Goal: Communication & Community: Answer question/provide support

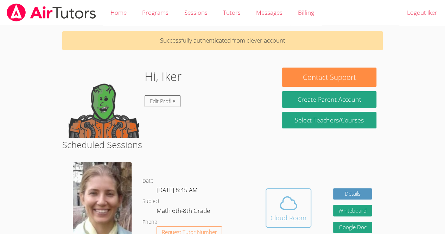
click at [301, 200] on span at bounding box center [288, 203] width 36 height 20
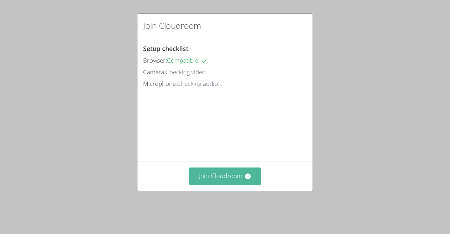
click at [236, 183] on button "Join Cloudroom" at bounding box center [225, 175] width 72 height 17
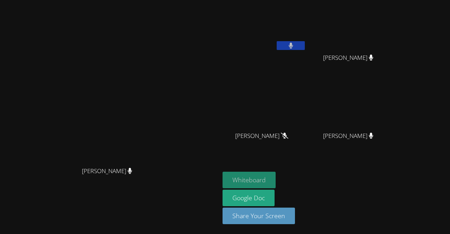
click at [276, 175] on button "Whiteboard" at bounding box center [249, 180] width 53 height 17
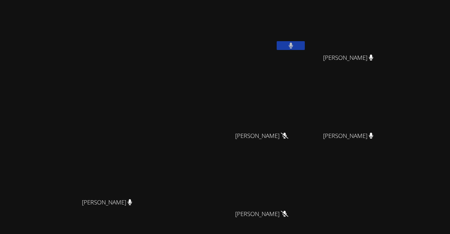
click at [373, 133] on span "Asdry Suzana Dominguez" at bounding box center [348, 136] width 50 height 10
click at [393, 34] on video at bounding box center [351, 26] width 84 height 47
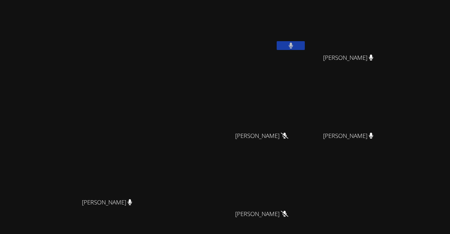
click at [393, 34] on video at bounding box center [351, 26] width 84 height 47
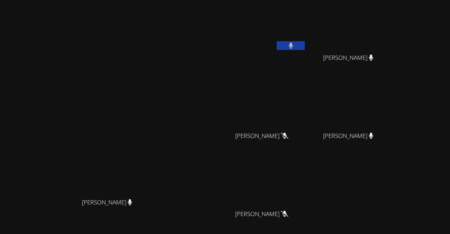
click at [393, 34] on video at bounding box center [351, 26] width 84 height 47
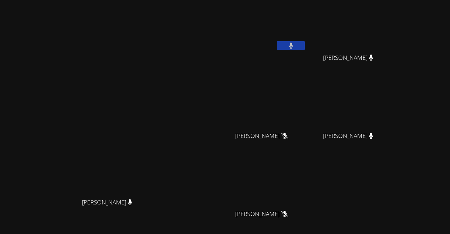
click at [393, 34] on video at bounding box center [351, 26] width 84 height 47
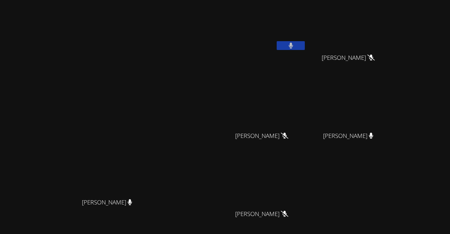
click at [393, 34] on video at bounding box center [351, 26] width 84 height 47
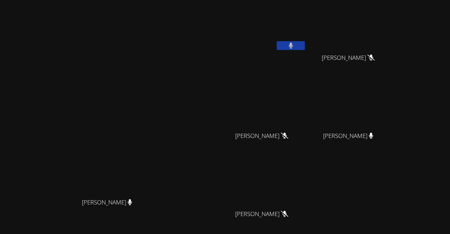
click at [393, 34] on video at bounding box center [351, 26] width 84 height 47
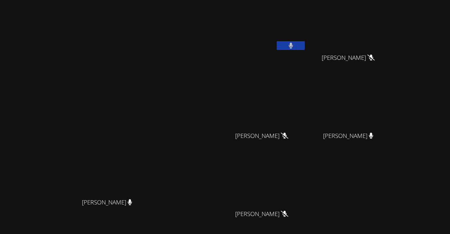
click at [393, 32] on video at bounding box center [351, 26] width 84 height 47
click at [384, 32] on video at bounding box center [351, 26] width 84 height 47
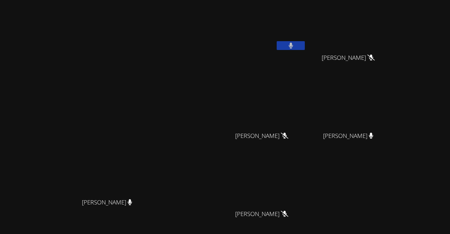
click at [384, 32] on video at bounding box center [351, 26] width 84 height 47
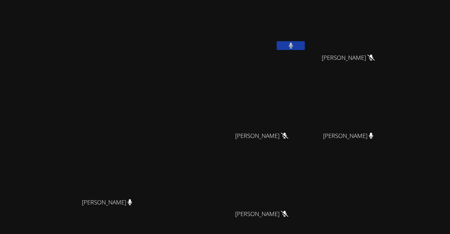
click at [384, 32] on video at bounding box center [351, 26] width 84 height 47
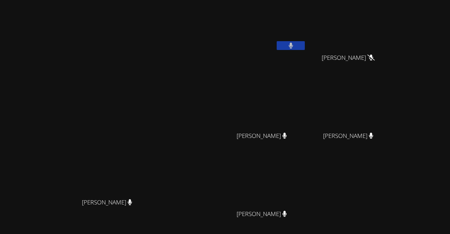
click at [393, 24] on video at bounding box center [351, 26] width 84 height 47
drag, startPoint x: 398, startPoint y: 24, endPoint x: 415, endPoint y: 36, distance: 20.5
drag, startPoint x: 415, startPoint y: 36, endPoint x: 411, endPoint y: 34, distance: 4.4
click at [393, 34] on video at bounding box center [351, 26] width 84 height 47
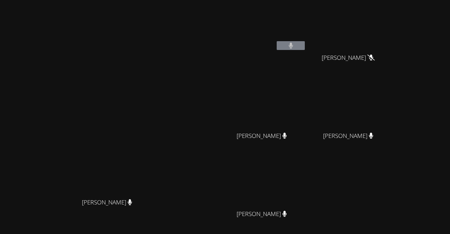
click at [393, 34] on video at bounding box center [351, 26] width 84 height 47
drag, startPoint x: 411, startPoint y: 34, endPoint x: 418, endPoint y: 45, distance: 12.7
click at [393, 34] on video at bounding box center [351, 26] width 84 height 47
click at [370, 54] on span "[PERSON_NAME]" at bounding box center [348, 58] width 53 height 10
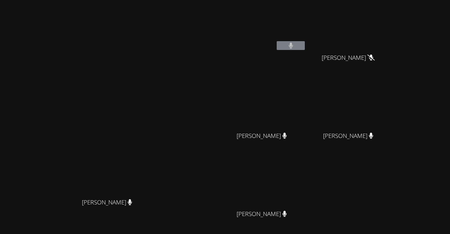
click at [370, 54] on span "[PERSON_NAME]" at bounding box center [348, 58] width 53 height 10
drag, startPoint x: 370, startPoint y: 54, endPoint x: 392, endPoint y: 27, distance: 35.2
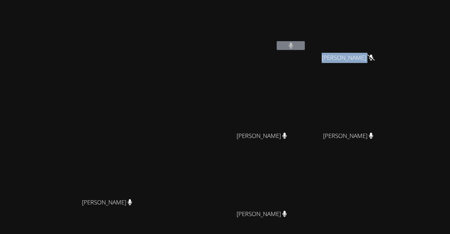
click at [392, 27] on video at bounding box center [351, 26] width 84 height 47
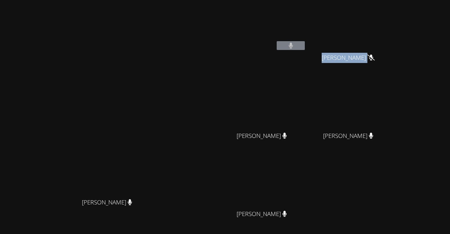
click at [393, 27] on video at bounding box center [351, 26] width 84 height 47
click at [393, 180] on div "Iker Gonzalez Feria Derick Lopez Quiroz Derick Lopez Quiroz Kerwin Tavarez Pena…" at bounding box center [308, 118] width 170 height 231
click at [393, 18] on video at bounding box center [351, 26] width 84 height 47
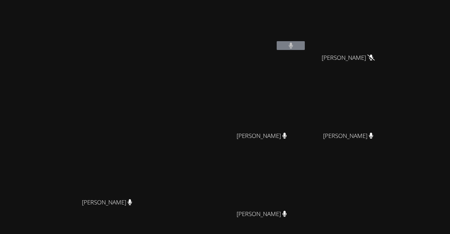
click at [393, 18] on video at bounding box center [351, 26] width 84 height 47
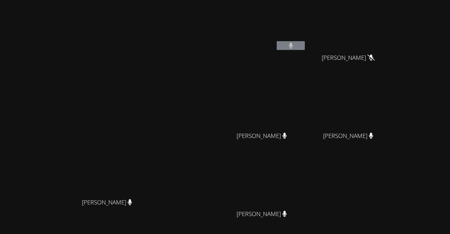
click at [393, 18] on video at bounding box center [351, 26] width 84 height 47
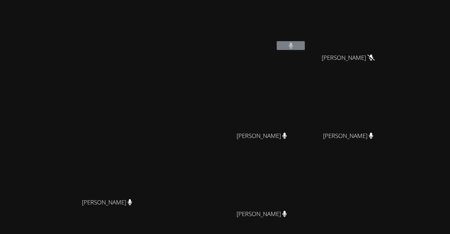
click at [393, 18] on video at bounding box center [351, 26] width 84 height 47
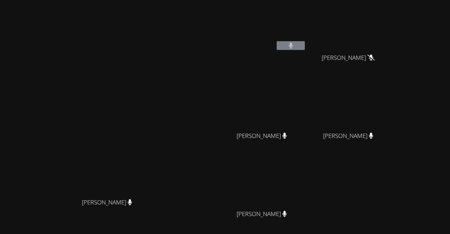
click at [393, 18] on video at bounding box center [351, 26] width 84 height 47
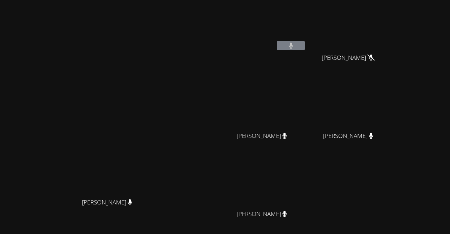
click at [393, 18] on video at bounding box center [351, 26] width 84 height 47
drag, startPoint x: 397, startPoint y: 18, endPoint x: 394, endPoint y: 25, distance: 7.7
click at [393, 25] on video at bounding box center [351, 26] width 84 height 47
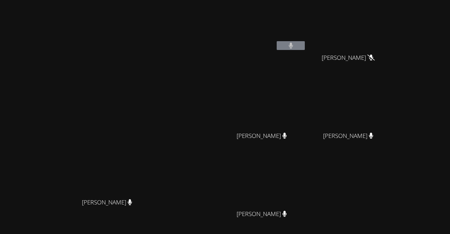
click at [393, 25] on video at bounding box center [351, 26] width 84 height 47
click at [392, 33] on video at bounding box center [351, 26] width 84 height 47
click at [392, 27] on video at bounding box center [351, 26] width 84 height 47
click at [385, 30] on video at bounding box center [351, 26] width 84 height 47
click at [383, 27] on video at bounding box center [351, 26] width 84 height 47
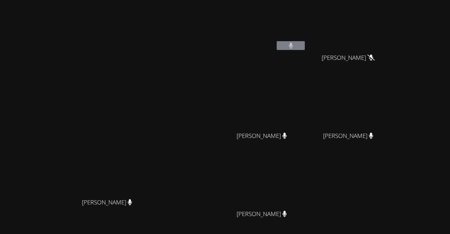
click at [379, 19] on video at bounding box center [351, 26] width 84 height 47
click at [393, 39] on video at bounding box center [351, 26] width 84 height 47
click at [393, 40] on video at bounding box center [351, 26] width 84 height 47
click at [393, 37] on video at bounding box center [351, 26] width 84 height 47
click at [393, 34] on video at bounding box center [351, 26] width 84 height 47
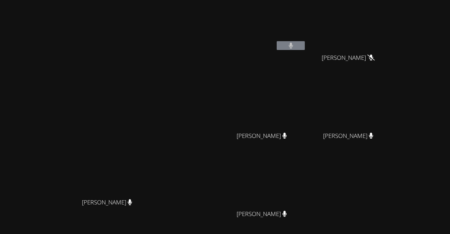
click at [393, 34] on video at bounding box center [351, 26] width 84 height 47
click at [393, 33] on video at bounding box center [351, 26] width 84 height 47
click at [393, 37] on video at bounding box center [351, 26] width 84 height 47
click at [393, 40] on video at bounding box center [351, 26] width 84 height 47
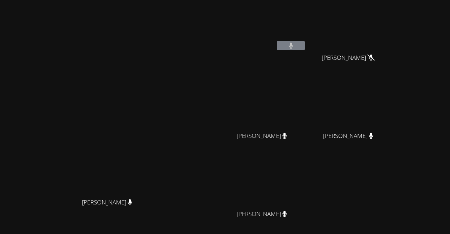
click at [393, 40] on video at bounding box center [351, 26] width 84 height 47
click at [393, 39] on video at bounding box center [351, 26] width 84 height 47
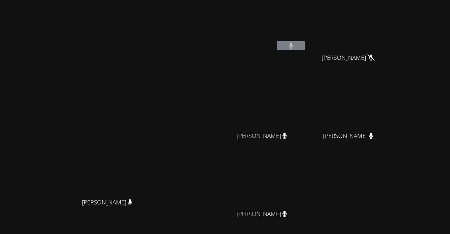
click at [393, 41] on video at bounding box center [351, 26] width 84 height 47
click at [393, 49] on video at bounding box center [351, 26] width 84 height 47
click at [393, 47] on video at bounding box center [351, 26] width 84 height 47
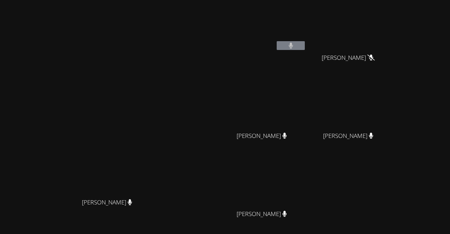
click at [393, 44] on video at bounding box center [351, 26] width 84 height 47
click at [393, 43] on video at bounding box center [351, 26] width 84 height 47
click at [393, 44] on video at bounding box center [351, 26] width 84 height 47
click at [393, 46] on video at bounding box center [351, 26] width 84 height 47
click at [393, 44] on video at bounding box center [351, 26] width 84 height 47
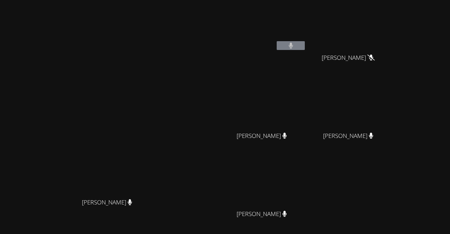
click at [393, 41] on video at bounding box center [351, 26] width 84 height 47
click at [393, 44] on video at bounding box center [351, 26] width 84 height 47
click at [393, 43] on video at bounding box center [351, 26] width 84 height 47
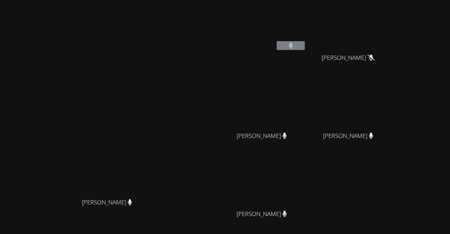
click at [393, 43] on video at bounding box center [351, 26] width 84 height 47
click at [393, 44] on video at bounding box center [351, 26] width 84 height 47
click at [393, 41] on video at bounding box center [351, 26] width 84 height 47
click at [393, 39] on video at bounding box center [351, 26] width 84 height 47
click at [393, 37] on video at bounding box center [351, 26] width 84 height 47
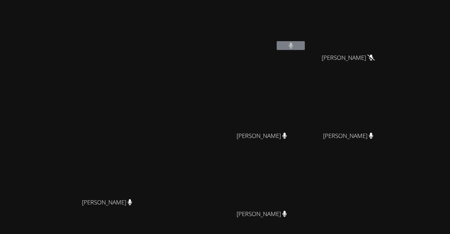
click at [393, 38] on video at bounding box center [351, 26] width 84 height 47
click at [393, 39] on video at bounding box center [351, 26] width 84 height 47
click at [393, 38] on video at bounding box center [351, 26] width 84 height 47
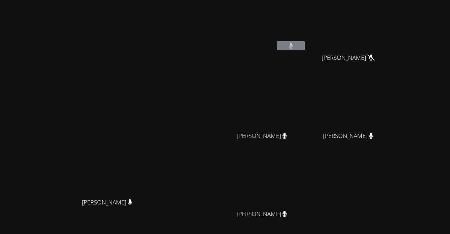
click at [393, 38] on video at bounding box center [351, 26] width 84 height 47
click at [393, 39] on video at bounding box center [351, 26] width 84 height 47
click at [393, 40] on video at bounding box center [351, 26] width 84 height 47
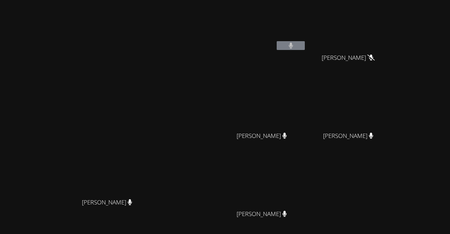
click at [393, 41] on video at bounding box center [351, 26] width 84 height 47
click at [393, 40] on video at bounding box center [351, 26] width 84 height 47
click at [393, 43] on video at bounding box center [351, 26] width 84 height 47
click at [393, 42] on video at bounding box center [351, 26] width 84 height 47
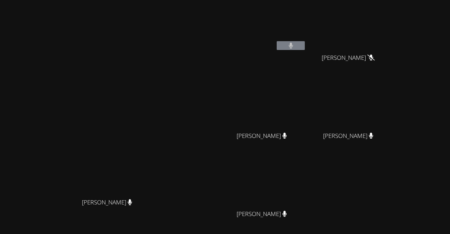
click at [388, 43] on video at bounding box center [351, 26] width 84 height 47
click at [392, 42] on video at bounding box center [351, 26] width 84 height 47
click at [375, 2] on aside "Iker Gonzalez Feria Derick Lopez Quiroz Derick Lopez Quiroz Kerwin Tavarez Pena…" at bounding box center [308, 148] width 176 height 296
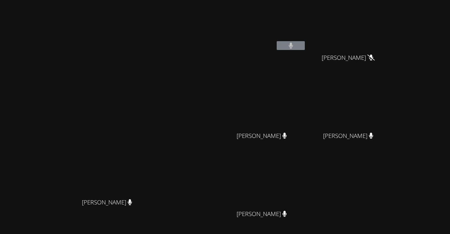
click at [375, 2] on aside "Iker Gonzalez Feria Derick Lopez Quiroz Derick Lopez Quiroz Kerwin Tavarez Pena…" at bounding box center [308, 148] width 176 height 296
click at [393, 39] on video at bounding box center [351, 26] width 84 height 47
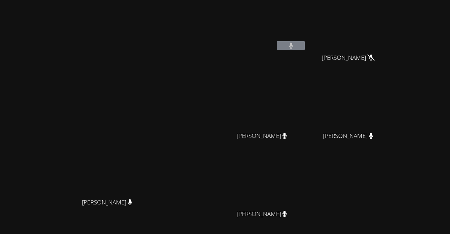
click at [393, 39] on video at bounding box center [351, 26] width 84 height 47
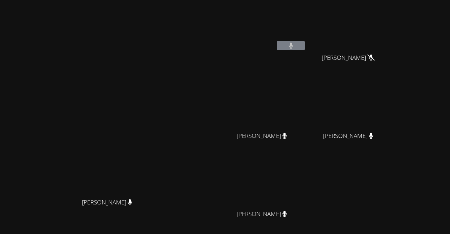
click at [393, 39] on video at bounding box center [351, 26] width 84 height 47
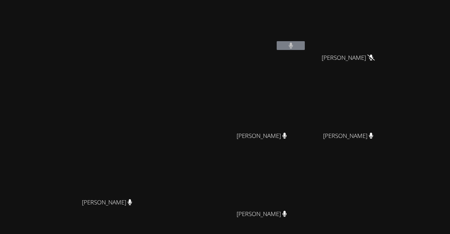
click at [393, 39] on video at bounding box center [351, 26] width 84 height 47
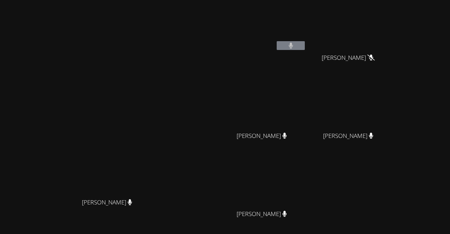
click at [393, 39] on video at bounding box center [351, 26] width 84 height 47
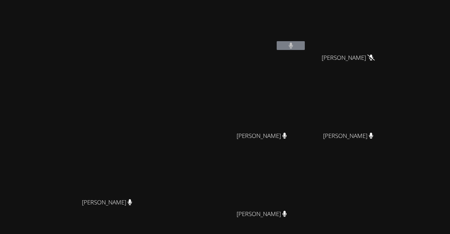
click at [393, 39] on video at bounding box center [351, 26] width 84 height 47
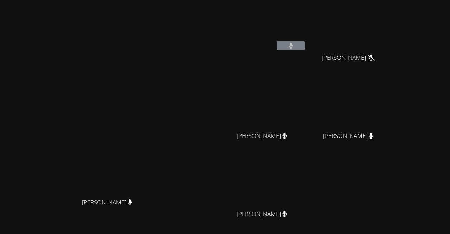
click at [393, 39] on video at bounding box center [351, 26] width 84 height 47
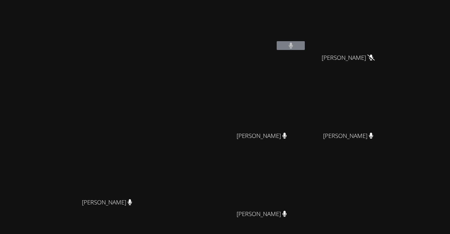
click at [393, 39] on video at bounding box center [351, 26] width 84 height 47
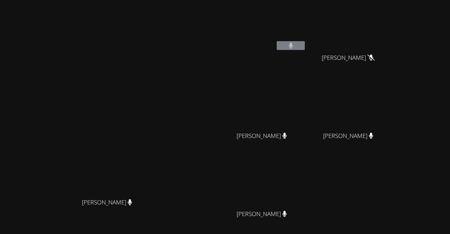
click at [393, 39] on video at bounding box center [351, 26] width 84 height 47
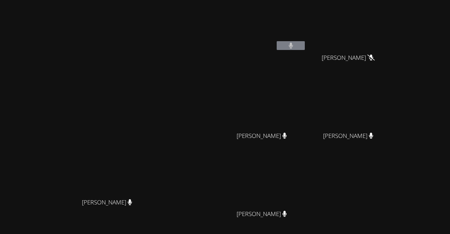
click at [306, 182] on video at bounding box center [265, 182] width 84 height 47
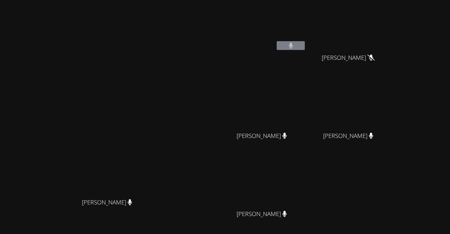
click at [306, 182] on video at bounding box center [265, 182] width 84 height 47
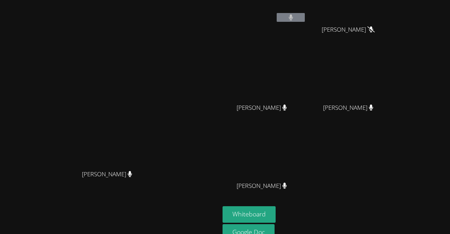
scroll to position [14, 0]
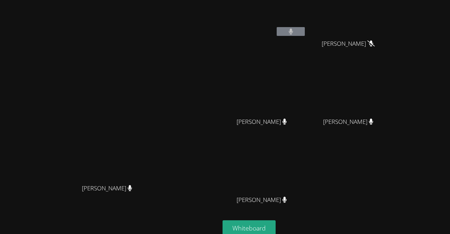
click at [306, 169] on video at bounding box center [265, 168] width 84 height 47
drag, startPoint x: 320, startPoint y: 170, endPoint x: 325, endPoint y: 170, distance: 5.6
click at [306, 170] on video at bounding box center [265, 168] width 84 height 47
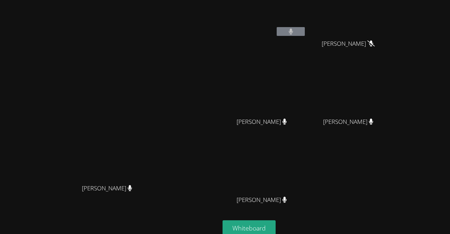
click at [306, 170] on video at bounding box center [265, 168] width 84 height 47
drag, startPoint x: 325, startPoint y: 170, endPoint x: 313, endPoint y: 140, distance: 31.9
click at [313, 140] on div "Iker Gonzalez Feria Derick Lopez Quiroz Derick Lopez Quiroz Kerwin Tavarez Pena…" at bounding box center [308, 104] width 170 height 231
click at [306, 160] on video at bounding box center [265, 168] width 84 height 47
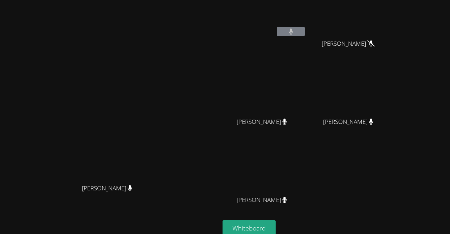
click at [306, 160] on video at bounding box center [265, 168] width 84 height 47
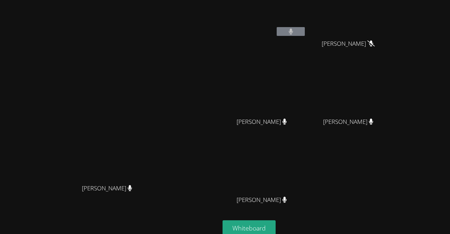
click at [306, 160] on video at bounding box center [265, 168] width 84 height 47
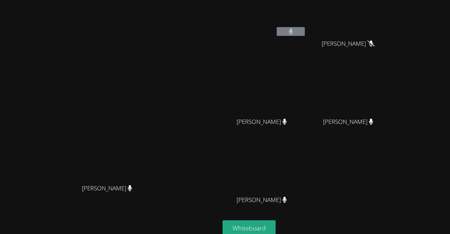
click at [306, 160] on video at bounding box center [265, 168] width 84 height 47
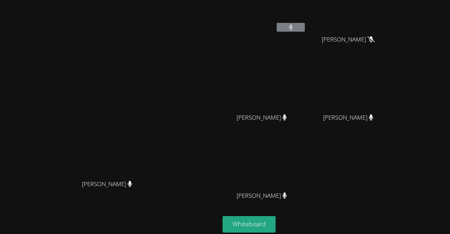
scroll to position [20, 0]
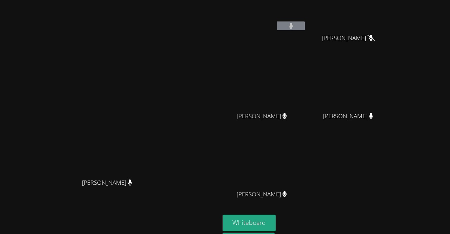
click at [393, 73] on video at bounding box center [351, 84] width 84 height 47
click at [393, 78] on video at bounding box center [351, 84] width 84 height 47
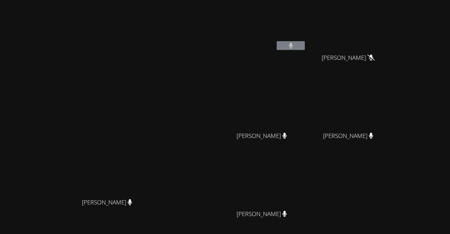
click at [301, 173] on video at bounding box center [265, 182] width 84 height 47
click at [304, 168] on video at bounding box center [265, 182] width 84 height 47
click at [301, 167] on video at bounding box center [265, 182] width 84 height 47
click at [293, 173] on video at bounding box center [265, 182] width 84 height 47
click at [289, 174] on video at bounding box center [265, 182] width 84 height 47
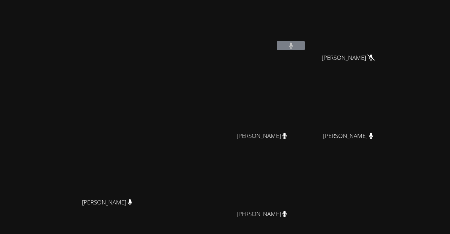
click at [286, 171] on video at bounding box center [265, 182] width 84 height 47
click at [292, 175] on video at bounding box center [265, 182] width 84 height 47
click at [288, 174] on video at bounding box center [265, 182] width 84 height 47
click at [294, 179] on video at bounding box center [265, 182] width 84 height 47
click at [299, 176] on video at bounding box center [265, 182] width 84 height 47
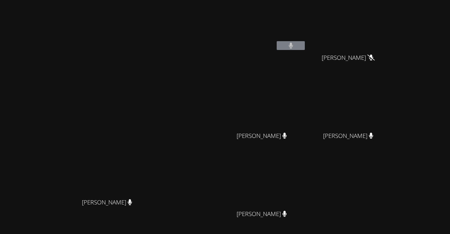
click at [300, 174] on video at bounding box center [265, 182] width 84 height 47
click at [295, 174] on video at bounding box center [265, 182] width 84 height 47
click at [298, 170] on video at bounding box center [265, 182] width 84 height 47
click at [298, 172] on video at bounding box center [265, 182] width 84 height 47
click at [296, 173] on video at bounding box center [265, 182] width 84 height 47
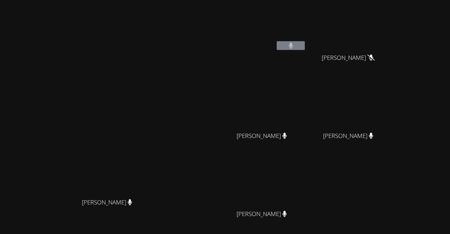
click at [296, 177] on video at bounding box center [265, 182] width 84 height 47
click at [295, 174] on video at bounding box center [265, 182] width 84 height 47
click at [305, 196] on video at bounding box center [265, 182] width 84 height 47
click at [306, 179] on video at bounding box center [265, 182] width 84 height 47
click at [306, 184] on video at bounding box center [265, 182] width 84 height 47
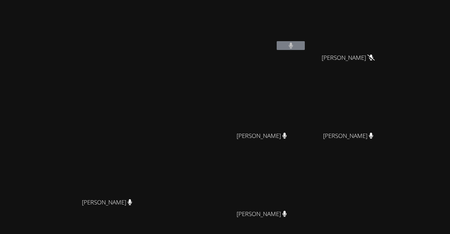
click at [306, 185] on video at bounding box center [265, 182] width 84 height 47
click at [306, 176] on video at bounding box center [265, 182] width 84 height 47
click at [306, 179] on video at bounding box center [265, 182] width 84 height 47
click at [163, 118] on video at bounding box center [110, 134] width 106 height 121
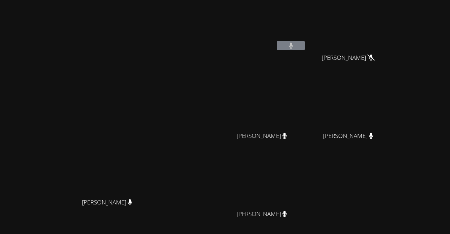
click at [163, 118] on video at bounding box center [110, 134] width 106 height 121
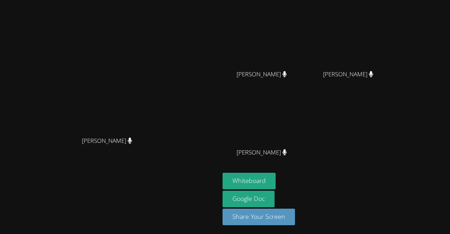
click at [163, 118] on video at bounding box center [110, 72] width 106 height 121
click at [306, 131] on video at bounding box center [265, 120] width 84 height 47
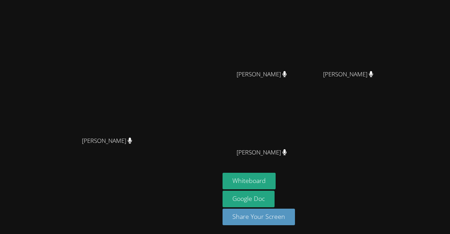
click at [306, 131] on video at bounding box center [265, 120] width 84 height 47
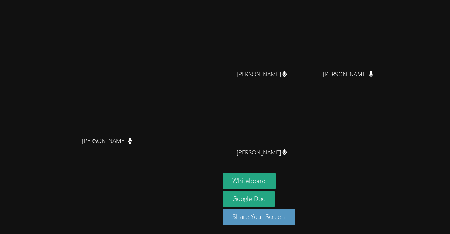
click at [306, 131] on video at bounding box center [265, 120] width 84 height 47
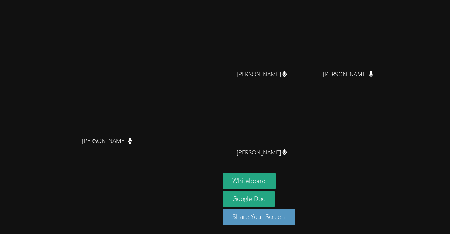
click at [306, 131] on video at bounding box center [265, 120] width 84 height 47
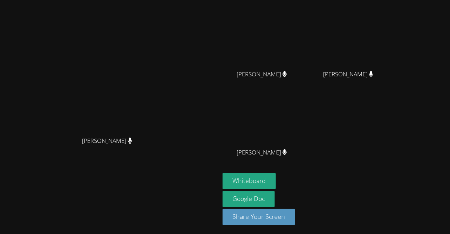
click at [306, 145] on div "[PERSON_NAME]" at bounding box center [265, 159] width 84 height 28
click at [376, 179] on div "Whiteboard Google Doc Share Your Screen" at bounding box center [308, 202] width 170 height 58
click at [371, 174] on div "Whiteboard Google Doc Share Your Screen" at bounding box center [308, 202] width 170 height 58
click at [371, 173] on div "Whiteboard Google Doc Share Your Screen" at bounding box center [308, 202] width 170 height 58
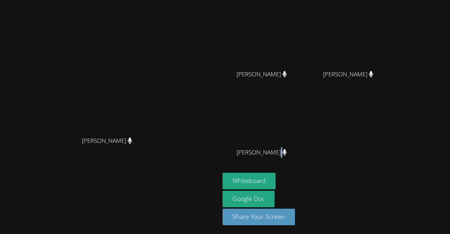
click at [371, 173] on div "Whiteboard Google Doc Share Your Screen" at bounding box center [308, 202] width 170 height 58
click at [306, 124] on video at bounding box center [265, 120] width 84 height 47
click at [306, 120] on video at bounding box center [265, 120] width 84 height 47
click at [306, 122] on video at bounding box center [265, 120] width 84 height 47
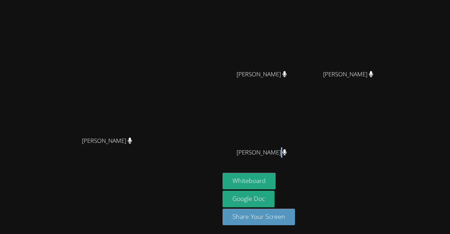
click at [306, 124] on video at bounding box center [265, 120] width 84 height 47
click at [306, 126] on video at bounding box center [265, 120] width 84 height 47
click at [306, 127] on video at bounding box center [265, 120] width 84 height 47
click at [306, 130] on video at bounding box center [265, 120] width 84 height 47
click at [306, 132] on video at bounding box center [265, 120] width 84 height 47
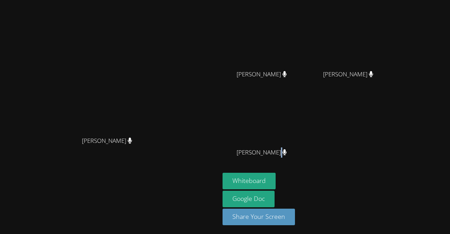
click at [306, 132] on video at bounding box center [265, 120] width 84 height 47
click at [306, 131] on video at bounding box center [265, 120] width 84 height 47
click at [306, 127] on video at bounding box center [265, 120] width 84 height 47
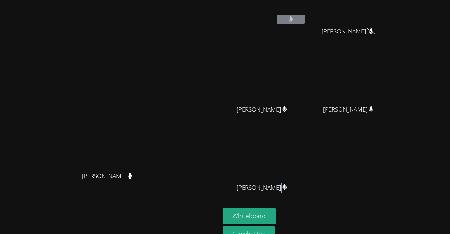
scroll to position [0, 0]
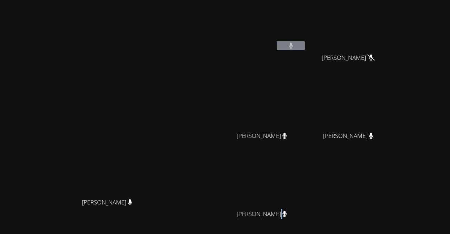
click at [393, 34] on video at bounding box center [351, 26] width 84 height 47
click at [393, 31] on video at bounding box center [351, 26] width 84 height 47
click at [393, 36] on video at bounding box center [351, 26] width 84 height 47
click at [393, 40] on video at bounding box center [351, 26] width 84 height 47
click at [393, 36] on video at bounding box center [351, 26] width 84 height 47
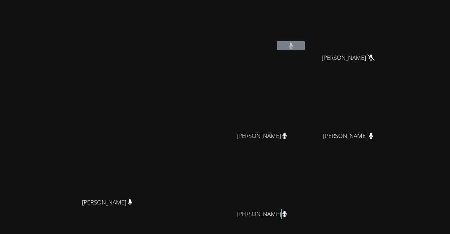
click at [393, 24] on video at bounding box center [351, 26] width 84 height 47
click at [393, 31] on video at bounding box center [351, 26] width 84 height 47
click at [393, 27] on video at bounding box center [351, 26] width 84 height 47
click at [393, 30] on video at bounding box center [351, 26] width 84 height 47
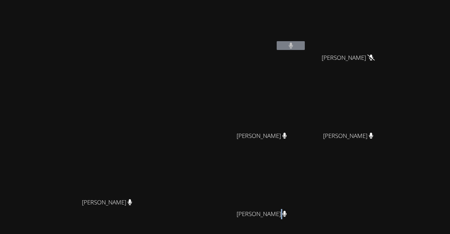
click at [393, 28] on video at bounding box center [351, 26] width 84 height 47
click at [393, 29] on video at bounding box center [351, 26] width 84 height 47
click at [393, 34] on video at bounding box center [351, 26] width 84 height 47
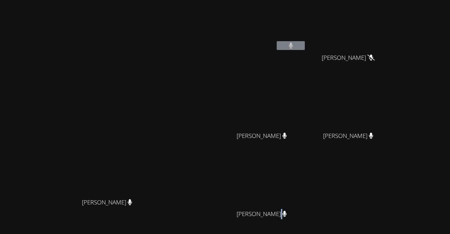
click at [393, 24] on video at bounding box center [351, 26] width 84 height 47
click at [393, 33] on video at bounding box center [351, 26] width 84 height 47
click at [393, 32] on video at bounding box center [351, 26] width 84 height 47
click at [393, 27] on video at bounding box center [351, 26] width 84 height 47
click at [393, 28] on video at bounding box center [351, 26] width 84 height 47
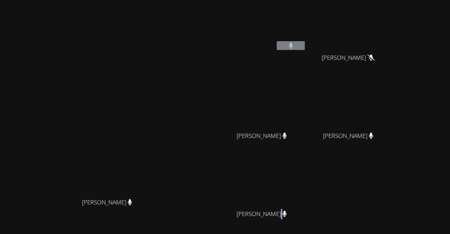
click at [393, 32] on video at bounding box center [351, 26] width 84 height 47
click at [393, 39] on video at bounding box center [351, 26] width 84 height 47
click at [393, 27] on video at bounding box center [351, 26] width 84 height 47
click at [393, 24] on video at bounding box center [351, 26] width 84 height 47
click at [393, 21] on video at bounding box center [351, 26] width 84 height 47
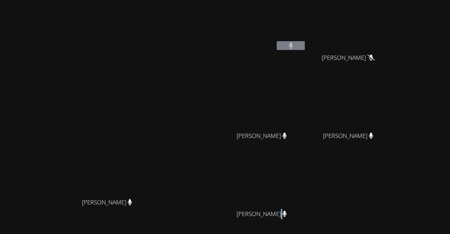
click at [393, 21] on video at bounding box center [351, 26] width 84 height 47
click at [393, 25] on video at bounding box center [351, 26] width 84 height 47
click at [393, 26] on video at bounding box center [351, 26] width 84 height 47
click at [393, 24] on video at bounding box center [351, 26] width 84 height 47
click at [393, 27] on video at bounding box center [351, 26] width 84 height 47
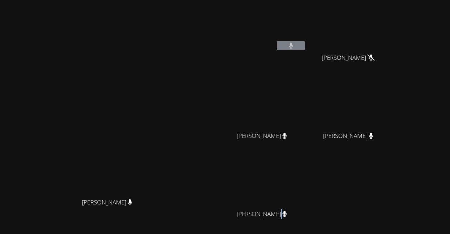
click at [393, 28] on video at bounding box center [351, 26] width 84 height 47
click at [393, 31] on video at bounding box center [351, 26] width 84 height 47
click at [393, 30] on video at bounding box center [351, 26] width 84 height 47
click at [393, 28] on video at bounding box center [351, 26] width 84 height 47
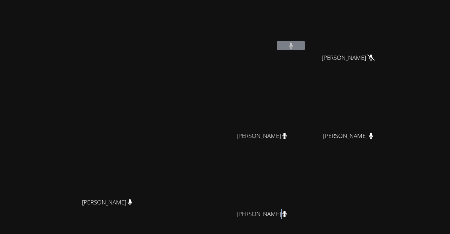
click at [393, 28] on video at bounding box center [351, 26] width 84 height 47
click at [393, 30] on video at bounding box center [351, 26] width 84 height 47
click at [393, 32] on video at bounding box center [351, 26] width 84 height 47
click at [393, 34] on video at bounding box center [351, 26] width 84 height 47
click at [393, 35] on video at bounding box center [351, 26] width 84 height 47
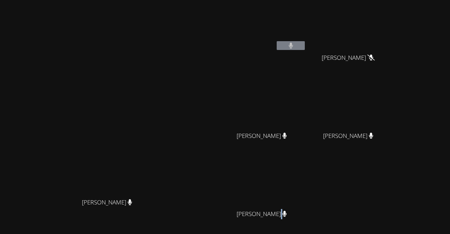
click at [393, 35] on video at bounding box center [351, 26] width 84 height 47
click at [393, 34] on video at bounding box center [351, 26] width 84 height 47
click at [393, 31] on video at bounding box center [351, 26] width 84 height 47
click at [393, 32] on video at bounding box center [351, 26] width 84 height 47
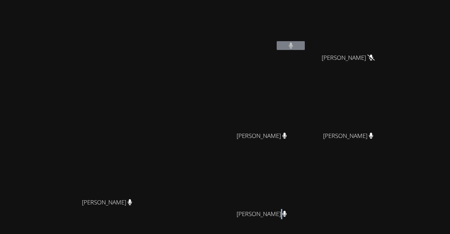
click at [393, 33] on video at bounding box center [351, 26] width 84 height 47
click at [393, 36] on video at bounding box center [351, 26] width 84 height 47
click at [393, 38] on video at bounding box center [351, 26] width 84 height 47
click at [393, 39] on video at bounding box center [351, 26] width 84 height 47
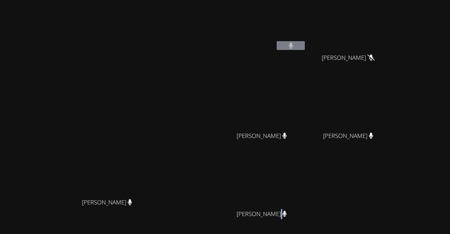
click at [393, 40] on video at bounding box center [351, 26] width 84 height 47
click at [393, 39] on video at bounding box center [351, 26] width 84 height 47
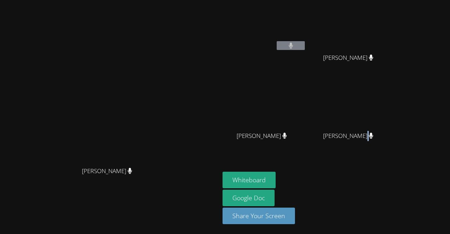
click at [393, 39] on video at bounding box center [351, 26] width 84 height 47
click at [393, 37] on video at bounding box center [351, 26] width 84 height 47
click at [393, 36] on video at bounding box center [351, 26] width 84 height 47
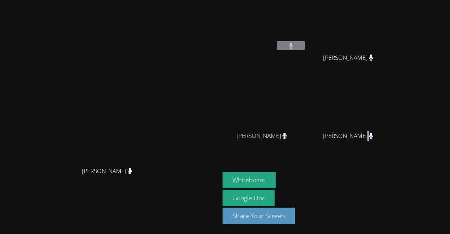
click at [393, 35] on video at bounding box center [351, 26] width 84 height 47
click at [393, 34] on video at bounding box center [351, 26] width 84 height 47
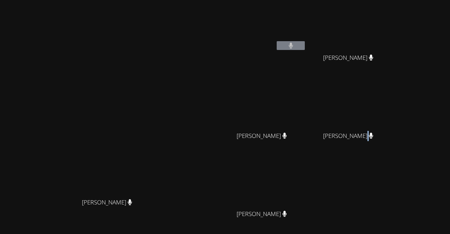
click at [306, 196] on video at bounding box center [265, 182] width 84 height 47
click at [306, 183] on video at bounding box center [265, 182] width 84 height 47
click at [306, 176] on video at bounding box center [265, 182] width 84 height 47
click at [306, 173] on video at bounding box center [265, 182] width 84 height 47
click at [306, 171] on video at bounding box center [265, 182] width 84 height 47
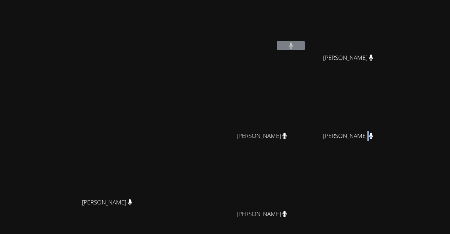
click at [306, 178] on video at bounding box center [265, 182] width 84 height 47
click at [306, 171] on video at bounding box center [265, 182] width 84 height 47
click at [306, 167] on video at bounding box center [265, 182] width 84 height 47
click at [306, 171] on video at bounding box center [265, 182] width 84 height 47
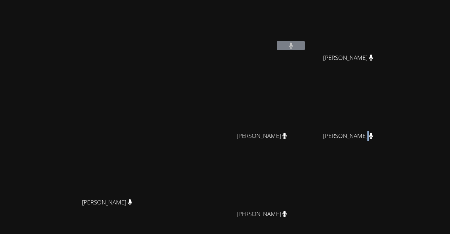
click at [306, 168] on video at bounding box center [265, 182] width 84 height 47
click at [306, 171] on video at bounding box center [265, 182] width 84 height 47
click at [306, 176] on video at bounding box center [265, 182] width 84 height 47
click at [393, 90] on video at bounding box center [351, 104] width 84 height 47
click at [393, 102] on video at bounding box center [351, 104] width 84 height 47
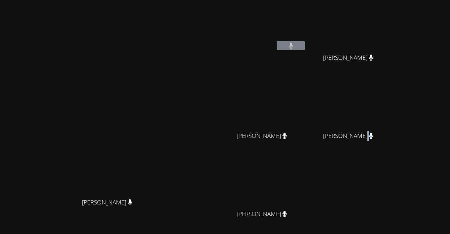
click at [393, 103] on video at bounding box center [351, 104] width 84 height 47
click at [393, 114] on video at bounding box center [351, 104] width 84 height 47
click at [393, 189] on div "Iker Gonzalez Feria Kerwin Tavarez Pena Kerwin Tavarez Pena Asdry Suzana Doming…" at bounding box center [308, 118] width 170 height 231
click at [393, 105] on video at bounding box center [351, 104] width 84 height 47
click at [393, 107] on video at bounding box center [351, 104] width 84 height 47
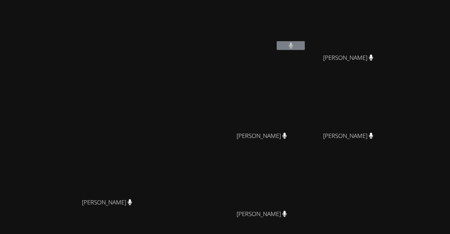
click at [393, 110] on video at bounding box center [351, 104] width 84 height 47
click at [306, 30] on video at bounding box center [265, 26] width 84 height 47
click at [306, 33] on video at bounding box center [265, 26] width 84 height 47
click at [306, 31] on video at bounding box center [265, 26] width 84 height 47
click at [306, 181] on video at bounding box center [265, 182] width 84 height 47
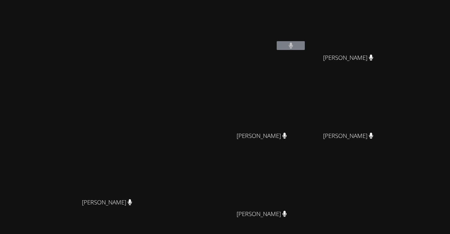
click at [306, 183] on video at bounding box center [265, 182] width 84 height 47
click at [306, 188] on video at bounding box center [265, 182] width 84 height 47
click at [305, 180] on video at bounding box center [265, 182] width 84 height 47
click at [306, 186] on video at bounding box center [265, 182] width 84 height 47
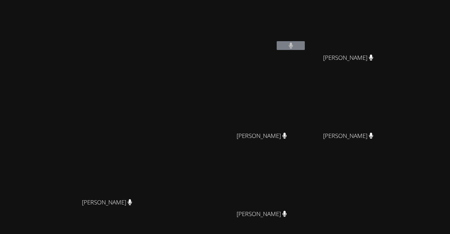
click at [306, 179] on video at bounding box center [265, 182] width 84 height 47
click at [306, 186] on video at bounding box center [265, 182] width 84 height 47
click at [306, 189] on video at bounding box center [265, 182] width 84 height 47
click at [306, 183] on video at bounding box center [265, 182] width 84 height 47
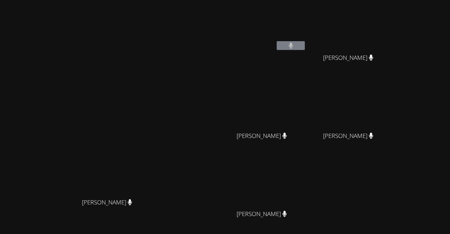
click at [306, 185] on video at bounding box center [265, 182] width 84 height 47
click at [306, 187] on video at bounding box center [265, 182] width 84 height 47
click at [306, 189] on video at bounding box center [265, 182] width 84 height 47
click at [306, 194] on video at bounding box center [265, 182] width 84 height 47
click at [306, 192] on video at bounding box center [265, 182] width 84 height 47
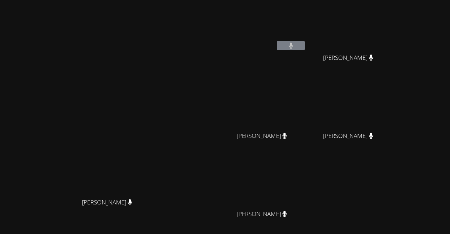
click at [306, 195] on video at bounding box center [265, 182] width 84 height 47
click at [306, 199] on video at bounding box center [265, 182] width 84 height 47
click at [306, 180] on video at bounding box center [265, 182] width 84 height 47
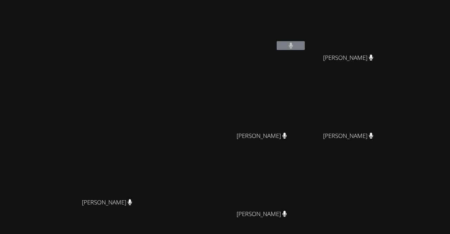
click at [306, 180] on video at bounding box center [265, 182] width 84 height 47
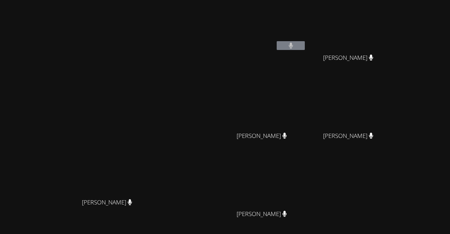
click at [306, 180] on video at bounding box center [265, 182] width 84 height 47
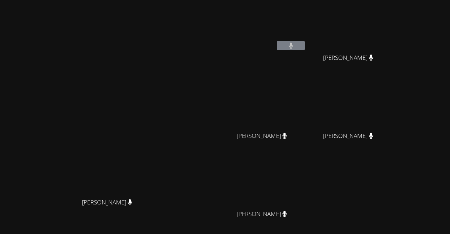
click at [306, 180] on video at bounding box center [265, 182] width 84 height 47
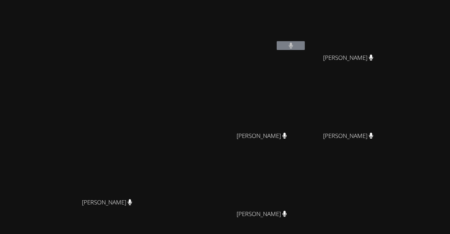
click at [306, 180] on video at bounding box center [265, 182] width 84 height 47
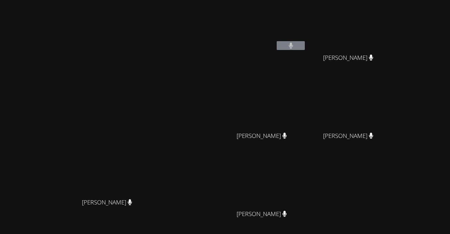
click at [306, 180] on video at bounding box center [265, 182] width 84 height 47
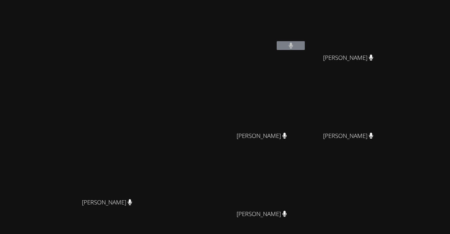
click at [306, 180] on video at bounding box center [265, 182] width 84 height 47
click at [306, 181] on video at bounding box center [265, 182] width 84 height 47
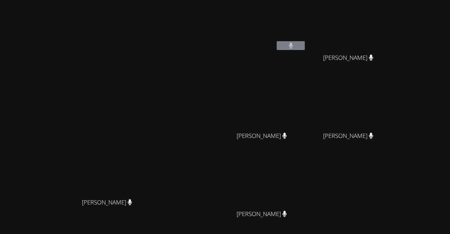
click at [306, 181] on video at bounding box center [265, 182] width 84 height 47
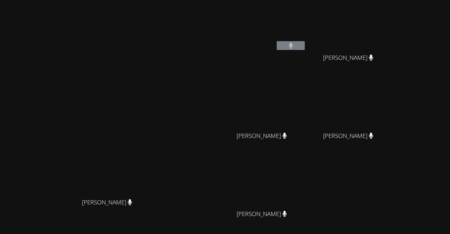
click at [306, 181] on video at bounding box center [265, 182] width 84 height 47
drag, startPoint x: 333, startPoint y: 181, endPoint x: 319, endPoint y: 193, distance: 18.2
click at [306, 193] on video at bounding box center [265, 182] width 84 height 47
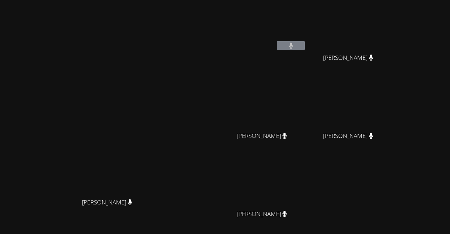
click at [306, 193] on video at bounding box center [265, 182] width 84 height 47
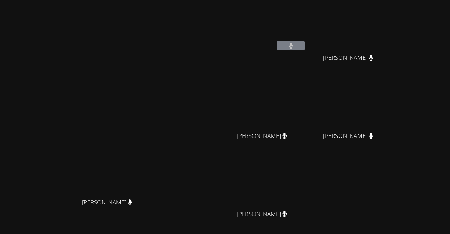
drag, startPoint x: 342, startPoint y: 189, endPoint x: 326, endPoint y: 196, distance: 17.1
drag, startPoint x: 326, startPoint y: 196, endPoint x: 418, endPoint y: 149, distance: 103.0
click at [393, 149] on div "[PERSON_NAME]" at bounding box center [351, 142] width 84 height 28
click at [286, 182] on video at bounding box center [265, 182] width 84 height 47
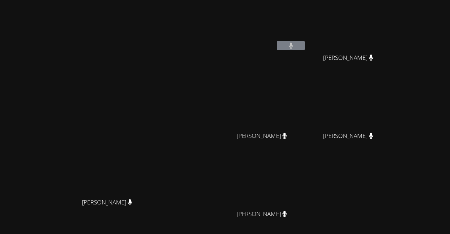
click at [286, 182] on video at bounding box center [265, 182] width 84 height 47
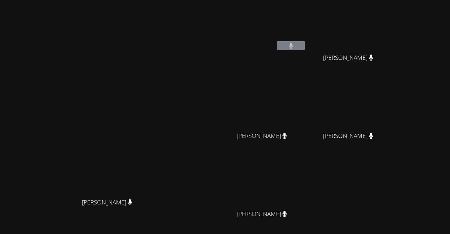
click at [286, 182] on video at bounding box center [265, 182] width 84 height 47
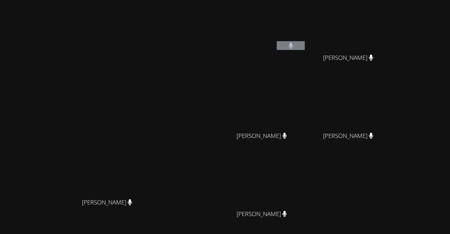
drag, startPoint x: 286, startPoint y: 182, endPoint x: 283, endPoint y: 186, distance: 4.5
click at [283, 186] on video at bounding box center [265, 182] width 84 height 47
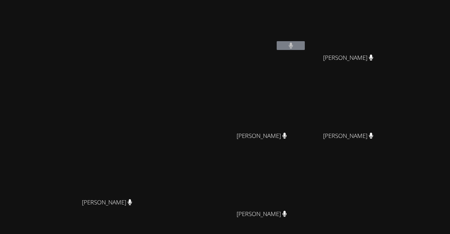
click at [283, 186] on video at bounding box center [265, 182] width 84 height 47
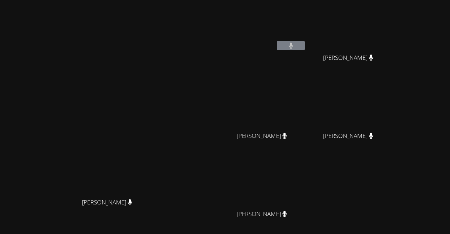
click at [306, 184] on video at bounding box center [265, 182] width 84 height 47
click at [306, 185] on video at bounding box center [265, 182] width 84 height 47
click at [306, 184] on video at bounding box center [265, 182] width 84 height 47
click at [306, 186] on video at bounding box center [265, 182] width 84 height 47
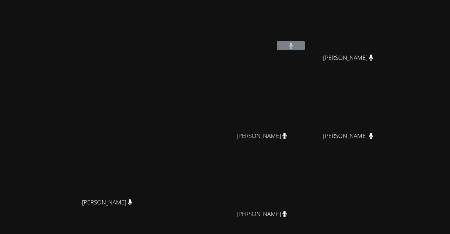
click at [300, 175] on video at bounding box center [265, 182] width 84 height 47
click at [305, 180] on video at bounding box center [265, 182] width 84 height 47
click at [300, 171] on video at bounding box center [265, 182] width 84 height 47
click at [303, 162] on video at bounding box center [265, 182] width 84 height 47
click at [306, 164] on video at bounding box center [265, 182] width 84 height 47
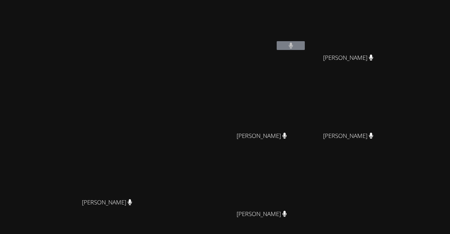
click at [306, 174] on video at bounding box center [265, 182] width 84 height 47
click at [306, 187] on video at bounding box center [265, 182] width 84 height 47
click at [306, 190] on video at bounding box center [265, 182] width 84 height 47
click at [306, 193] on video at bounding box center [265, 182] width 84 height 47
click at [306, 189] on video at bounding box center [265, 182] width 84 height 47
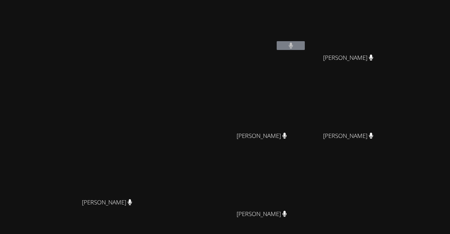
click at [306, 189] on video at bounding box center [265, 182] width 84 height 47
click at [306, 190] on video at bounding box center [265, 182] width 84 height 47
click at [306, 203] on video at bounding box center [265, 182] width 84 height 47
click at [306, 194] on video at bounding box center [265, 182] width 84 height 47
click at [306, 184] on video at bounding box center [265, 182] width 84 height 47
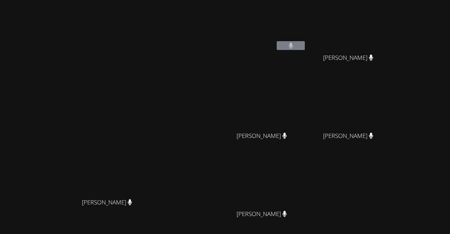
click at [306, 190] on video at bounding box center [265, 182] width 84 height 47
click at [306, 185] on video at bounding box center [265, 182] width 84 height 47
click at [306, 190] on video at bounding box center [265, 182] width 84 height 47
click at [306, 196] on video at bounding box center [265, 182] width 84 height 47
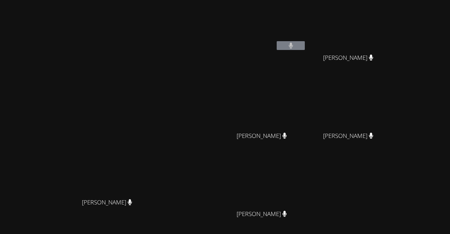
click at [306, 192] on video at bounding box center [265, 182] width 84 height 47
click at [306, 193] on video at bounding box center [265, 182] width 84 height 47
click at [306, 195] on video at bounding box center [265, 182] width 84 height 47
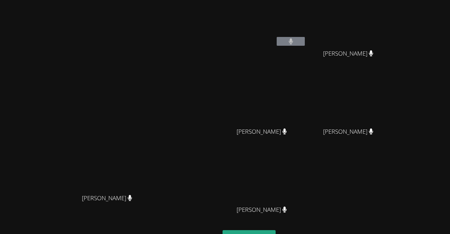
click at [306, 179] on video at bounding box center [265, 178] width 84 height 47
click at [306, 185] on video at bounding box center [265, 178] width 84 height 47
click at [306, 189] on video at bounding box center [265, 178] width 84 height 47
click at [306, 190] on video at bounding box center [265, 178] width 84 height 47
click at [306, 184] on video at bounding box center [265, 178] width 84 height 47
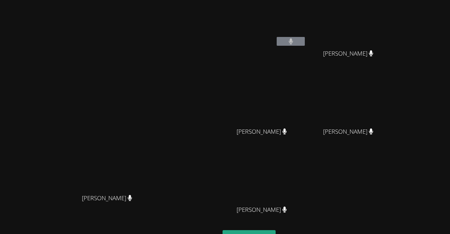
click at [306, 181] on video at bounding box center [265, 178] width 84 height 47
click at [306, 183] on video at bounding box center [265, 178] width 84 height 47
click at [306, 186] on video at bounding box center [265, 178] width 84 height 47
click at [306, 185] on video at bounding box center [265, 178] width 84 height 47
click at [306, 187] on video at bounding box center [265, 178] width 84 height 47
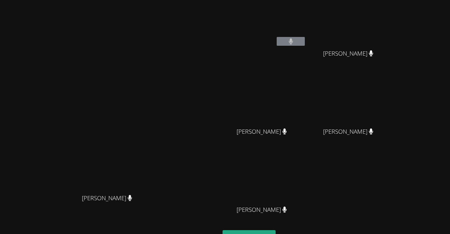
click at [306, 193] on video at bounding box center [265, 178] width 84 height 47
click at [306, 190] on video at bounding box center [265, 178] width 84 height 47
click at [306, 30] on video at bounding box center [265, 22] width 84 height 47
click at [306, 33] on video at bounding box center [265, 22] width 84 height 47
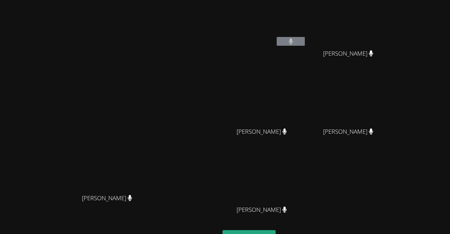
click at [305, 39] on button at bounding box center [291, 41] width 28 height 9
click at [306, 59] on div "[PERSON_NAME]" at bounding box center [265, 36] width 84 height 75
click at [306, 72] on div "[PERSON_NAME]" at bounding box center [265, 36] width 84 height 75
click at [306, 83] on video at bounding box center [265, 100] width 84 height 47
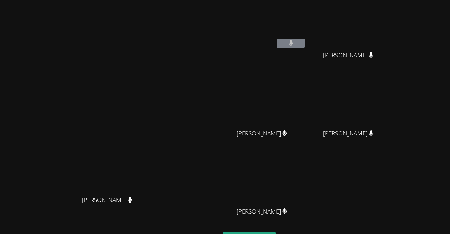
click at [392, 91] on video at bounding box center [351, 101] width 84 height 47
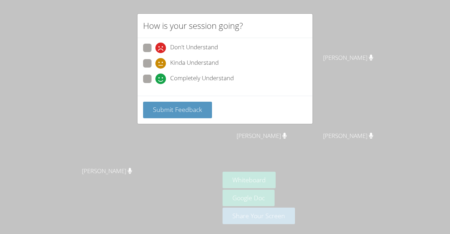
scroll to position [0, 0]
click at [183, 79] on span "Completely Understand" at bounding box center [202, 79] width 64 height 11
click at [161, 79] on input "Completely Understand" at bounding box center [158, 78] width 6 height 6
radio input "true"
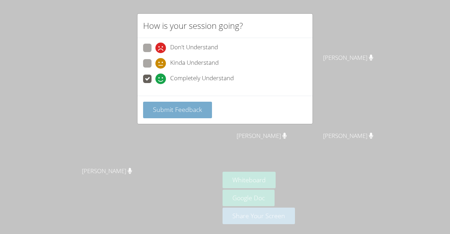
click at [172, 108] on span "Submit Feedback" at bounding box center [177, 109] width 49 height 8
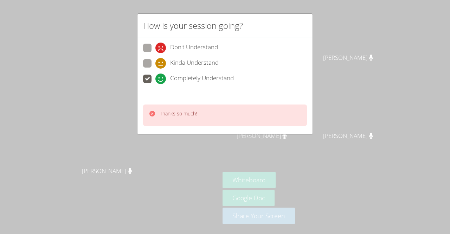
click at [161, 74] on icon at bounding box center [160, 79] width 11 height 11
click at [161, 75] on input "Completely Understand" at bounding box center [158, 78] width 6 height 6
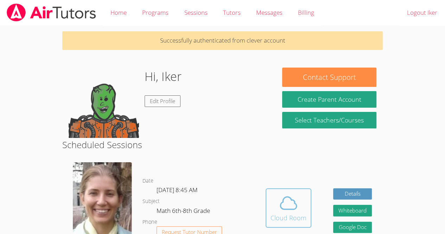
click at [279, 204] on icon at bounding box center [289, 203] width 20 height 20
click at [287, 211] on icon at bounding box center [289, 203] width 20 height 20
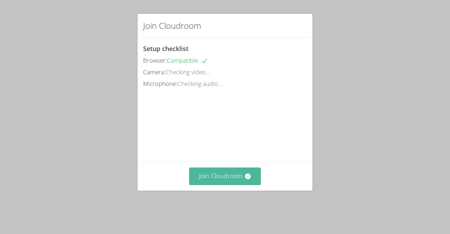
click at [239, 185] on button "Join Cloudroom" at bounding box center [225, 175] width 72 height 17
click at [216, 183] on button "Join Cloudroom" at bounding box center [225, 175] width 72 height 17
